Goal: Check status: Check status

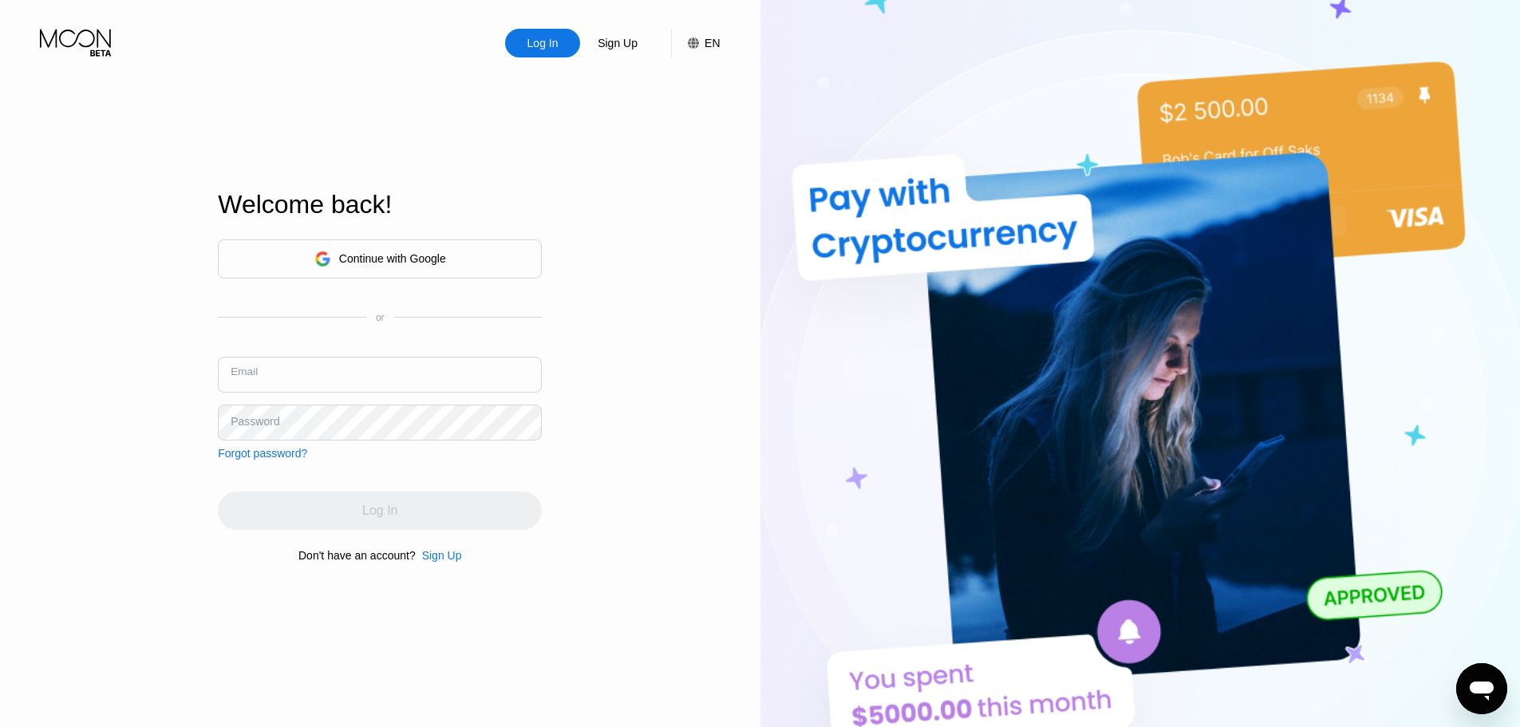
click at [390, 361] on input "text" at bounding box center [380, 375] width 324 height 36
drag, startPoint x: 308, startPoint y: 378, endPoint x: 634, endPoint y: 384, distance: 326.3
click at [314, 380] on input "[EMAIL_ADDRESS][DOMAIN_NAME]" at bounding box center [380, 375] width 324 height 36
type input "[EMAIL_ADDRESS][DOMAIN_NAME]"
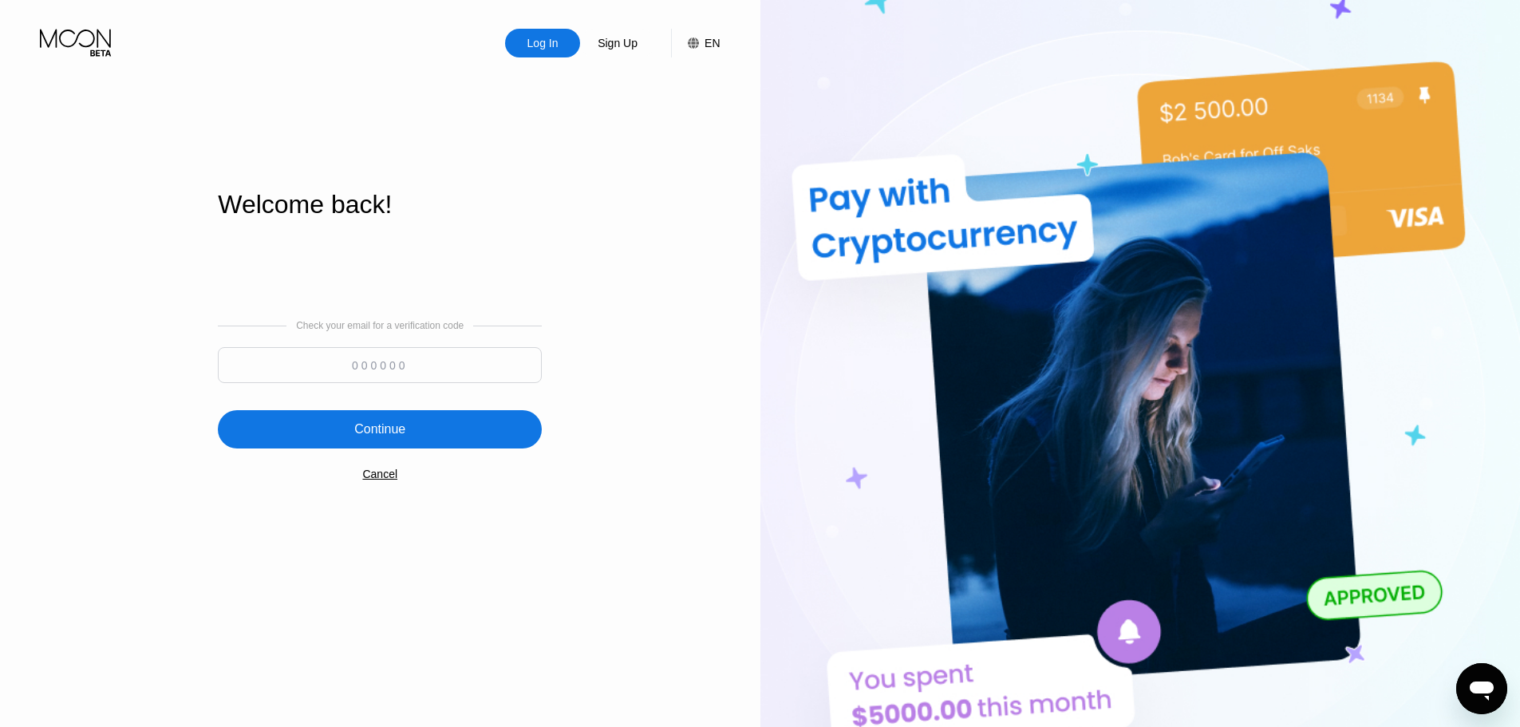
click at [390, 363] on input at bounding box center [380, 365] width 324 height 36
type input "126375"
drag, startPoint x: 428, startPoint y: 431, endPoint x: 464, endPoint y: 410, distance: 41.5
click at [428, 432] on div "Continue" at bounding box center [380, 429] width 324 height 38
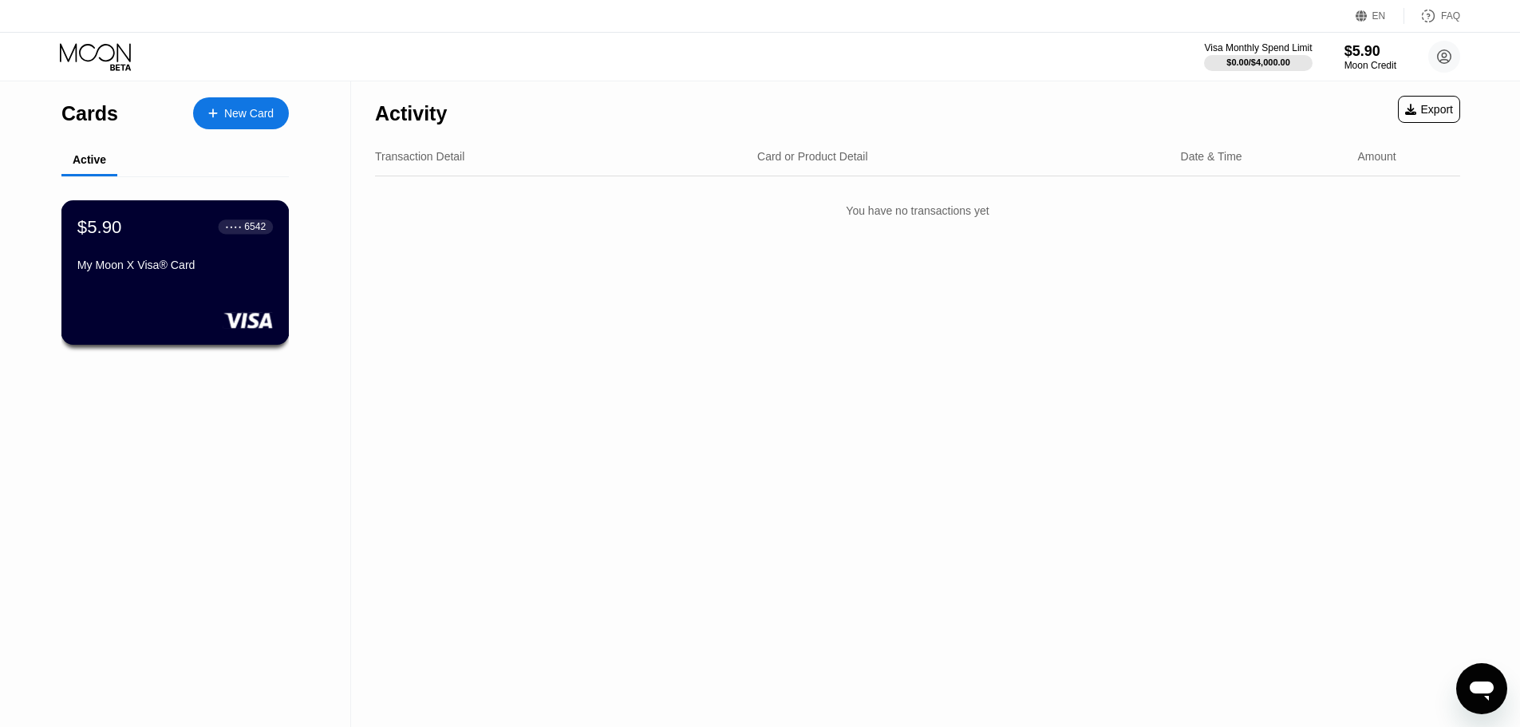
click at [137, 252] on div "$5.90 ● ● ● ● 6542 My Moon X Visa® Card" at bounding box center [174, 246] width 195 height 61
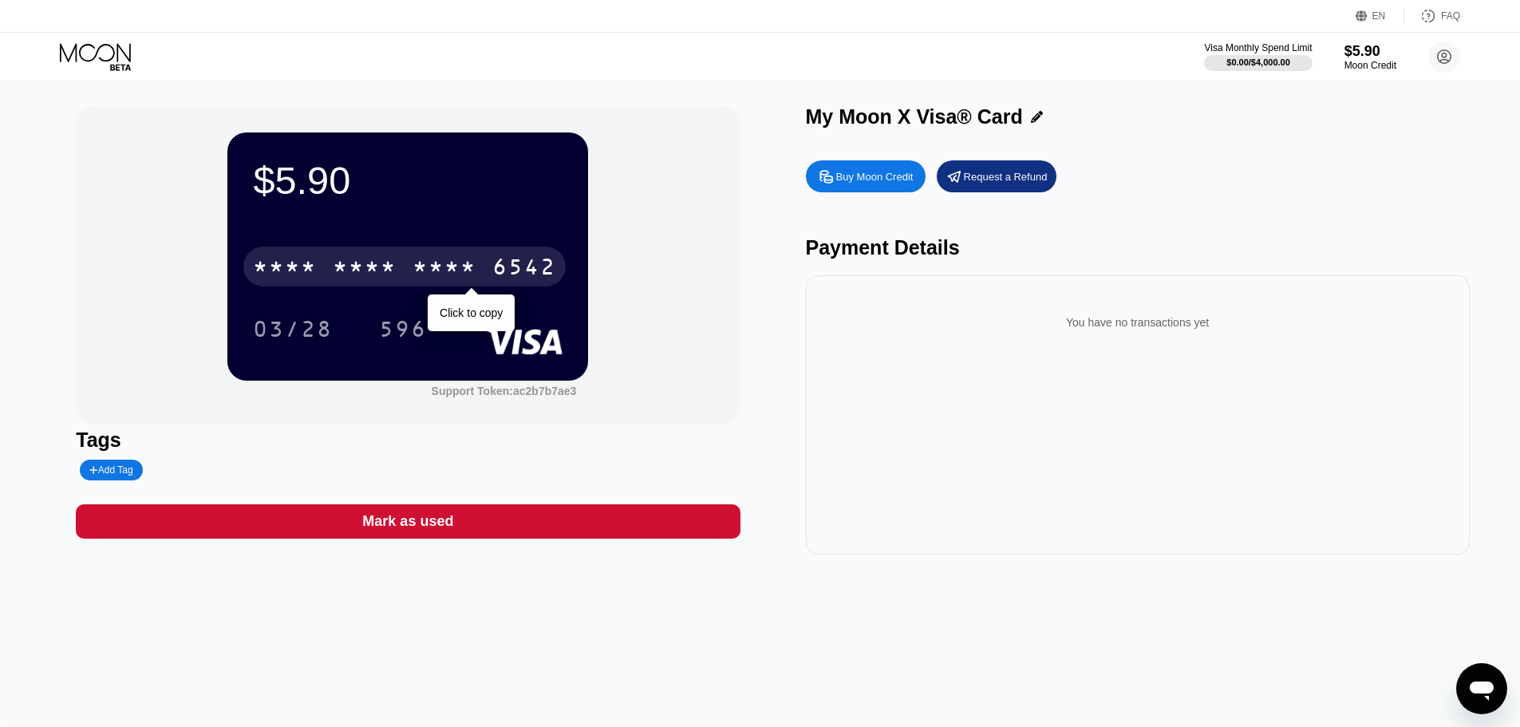
click at [440, 275] on div "* * * *" at bounding box center [444, 269] width 64 height 26
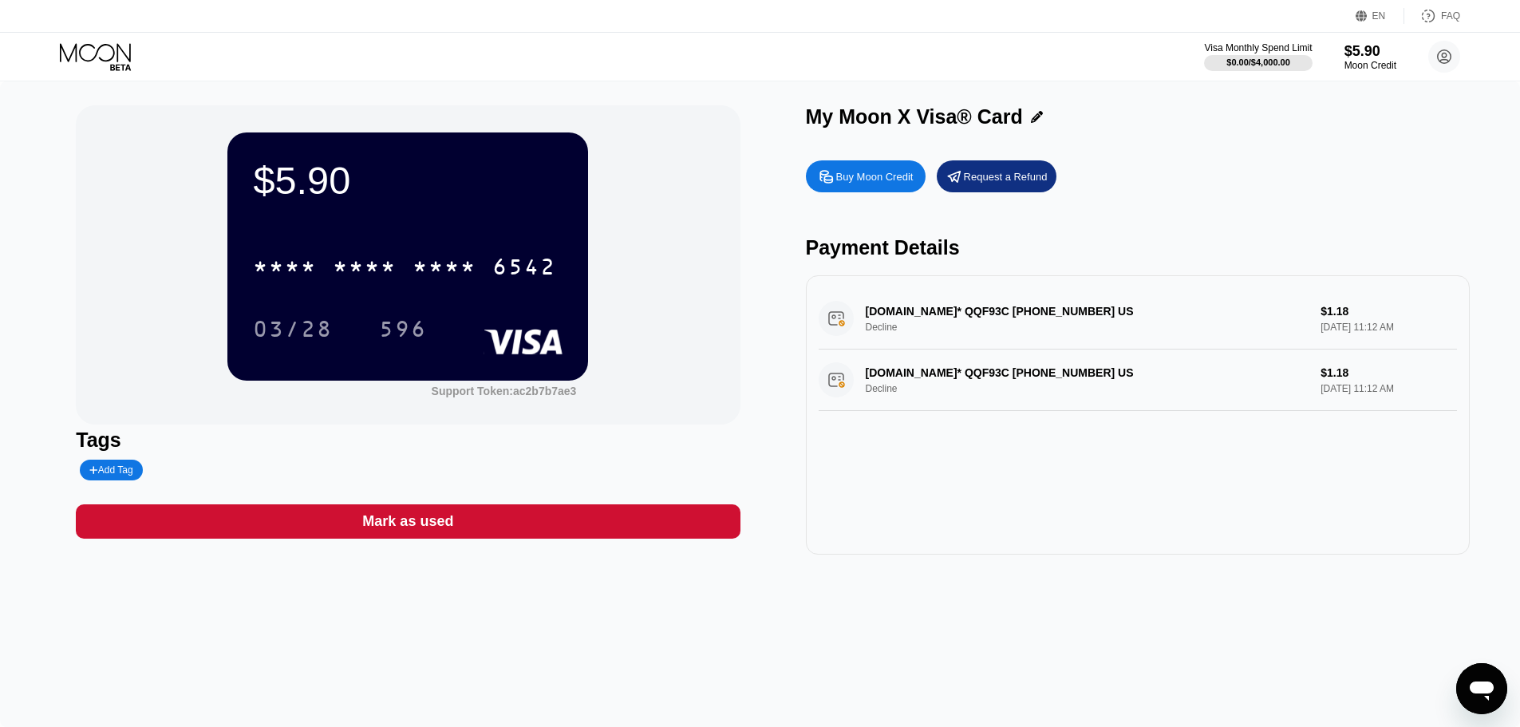
drag, startPoint x: 869, startPoint y: 377, endPoint x: 1090, endPoint y: 381, distance: 220.2
click at [1090, 381] on div "NAME-CHEAP.COM* QQF93C +13233752822 US Decline $1.18 Aug 19, 2025 11:12 AM" at bounding box center [1137, 379] width 638 height 61
click at [840, 373] on div "NAME-CHEAP.COM* QQF93C +13233752822 US Decline $1.18 Aug 19, 2025 11:12 AM" at bounding box center [1137, 379] width 638 height 61
click at [838, 385] on div "NAME-CHEAP.COM* QQF93C +13233752822 US Decline $1.18 Aug 19, 2025 11:12 AM" at bounding box center [1137, 379] width 638 height 61
click at [893, 313] on div "NAME-CHEAP.COM* QQF93C +13233752822 US Decline $1.18 Aug 19, 2025 11:12 AM" at bounding box center [1137, 318] width 638 height 61
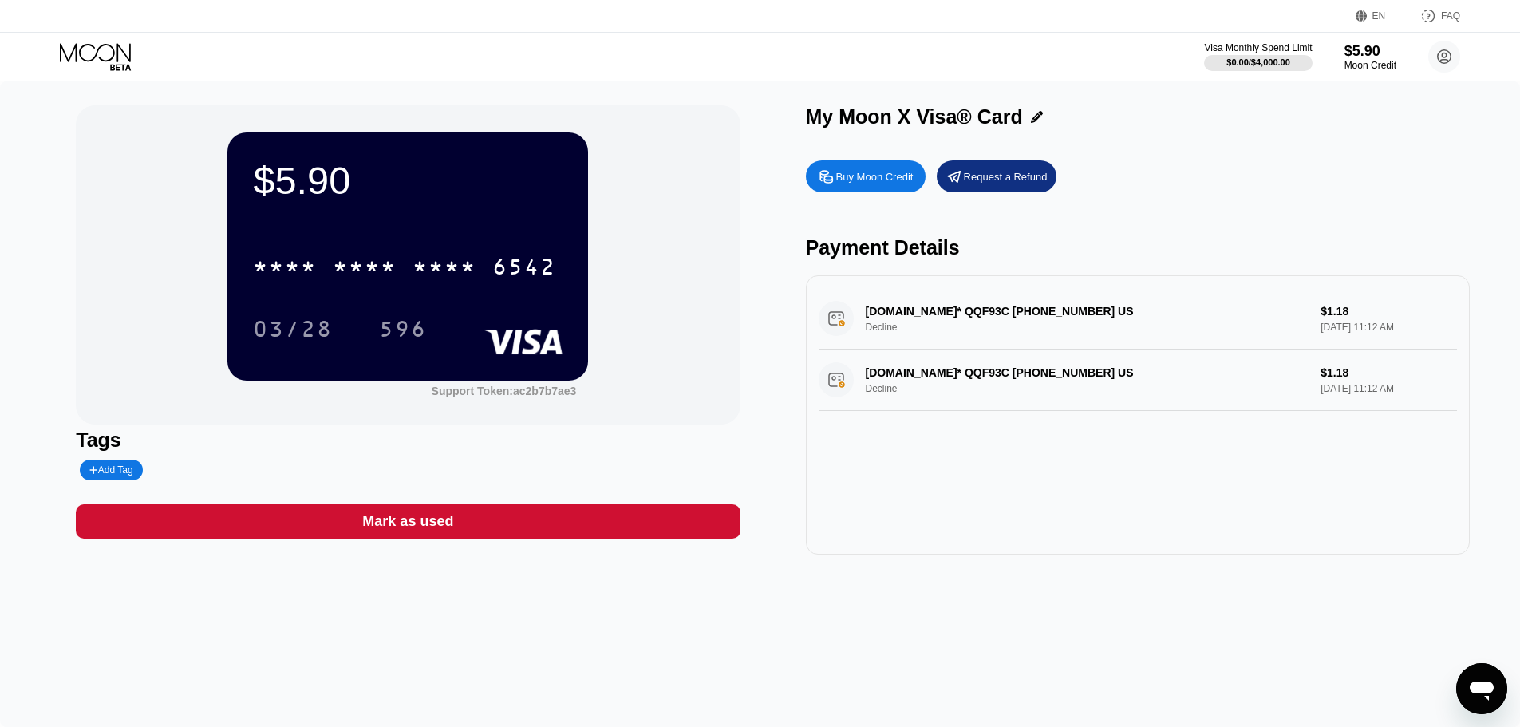
click at [893, 314] on div "NAME-CHEAP.COM* QQF93C +13233752822 US Decline $1.18 Aug 19, 2025 11:12 AM" at bounding box center [1137, 318] width 638 height 61
click at [945, 320] on div "NAME-CHEAP.COM* QQF93C +13233752822 US Decline $1.18 Aug 19, 2025 11:12 AM" at bounding box center [1137, 318] width 638 height 61
click at [955, 317] on div "NAME-CHEAP.COM* QQF93C +13233752822 US Decline $1.18 Aug 19, 2025 11:12 AM" at bounding box center [1137, 318] width 638 height 61
click at [928, 604] on div "$5.90 * * * * * * * * * * * * 6542 03/28 596 Support Token: ac2b7b7ae3 Tags Add…" at bounding box center [760, 403] width 1520 height 645
